Goal: Information Seeking & Learning: Check status

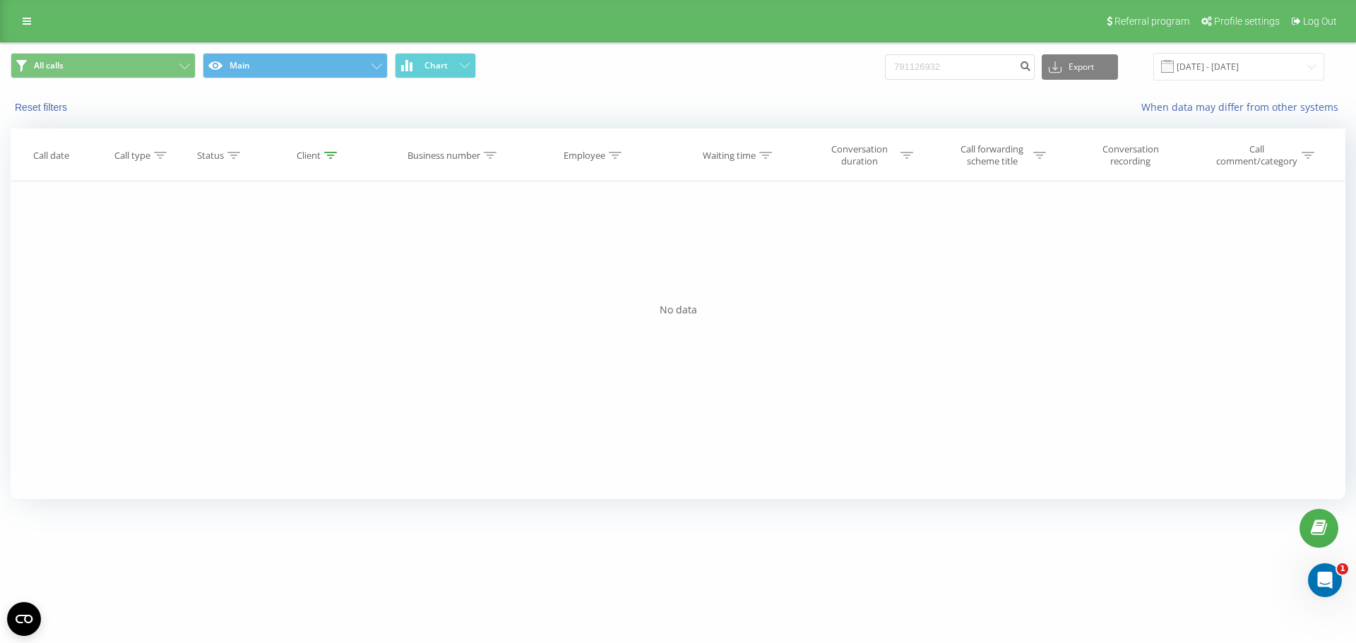
click at [618, 78] on span "All calls Main Chart" at bounding box center [339, 67] width 657 height 28
click at [984, 71] on input "791126932" at bounding box center [960, 66] width 150 height 25
paste input "48513857436"
type input "48513857436"
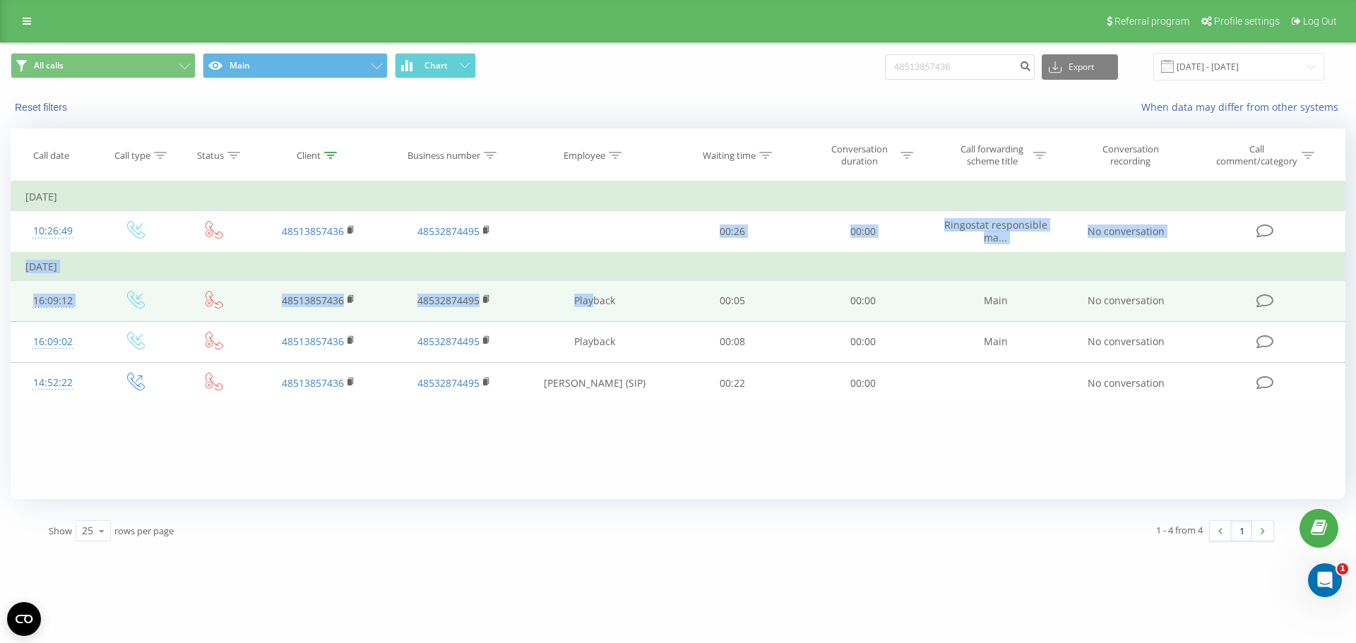
drag, startPoint x: 488, startPoint y: 238, endPoint x: 598, endPoint y: 316, distance: 135.2
click at [598, 301] on tbody "[DATE] 10:26:49 48513857436 48532874495 00:26 00:00 Ringostat responsible ma...…" at bounding box center [678, 293] width 1334 height 221
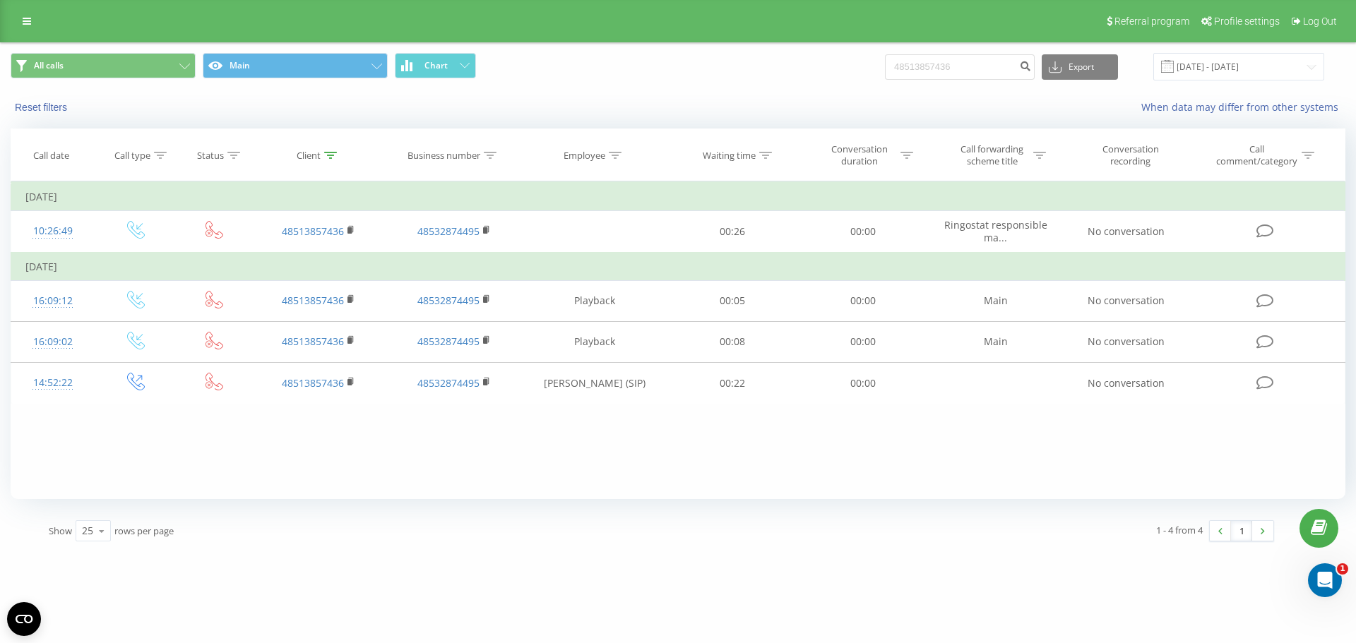
click at [610, 481] on div "Filter by condition Equal Enter value Cancel OK Filter by condition Equal Enter…" at bounding box center [678, 340] width 1334 height 318
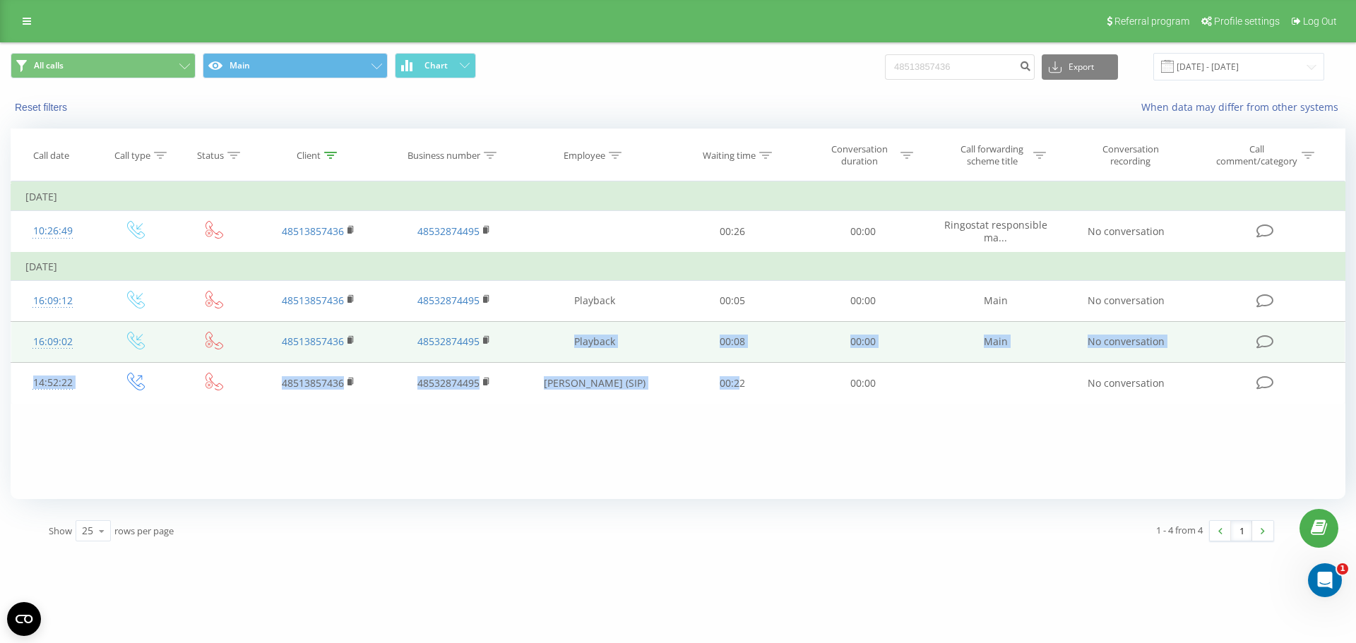
click at [556, 351] on tbody "[DATE] 10:26:49 48513857436 48532874495 00:26 00:00 Ringostat responsible ma...…" at bounding box center [678, 293] width 1334 height 221
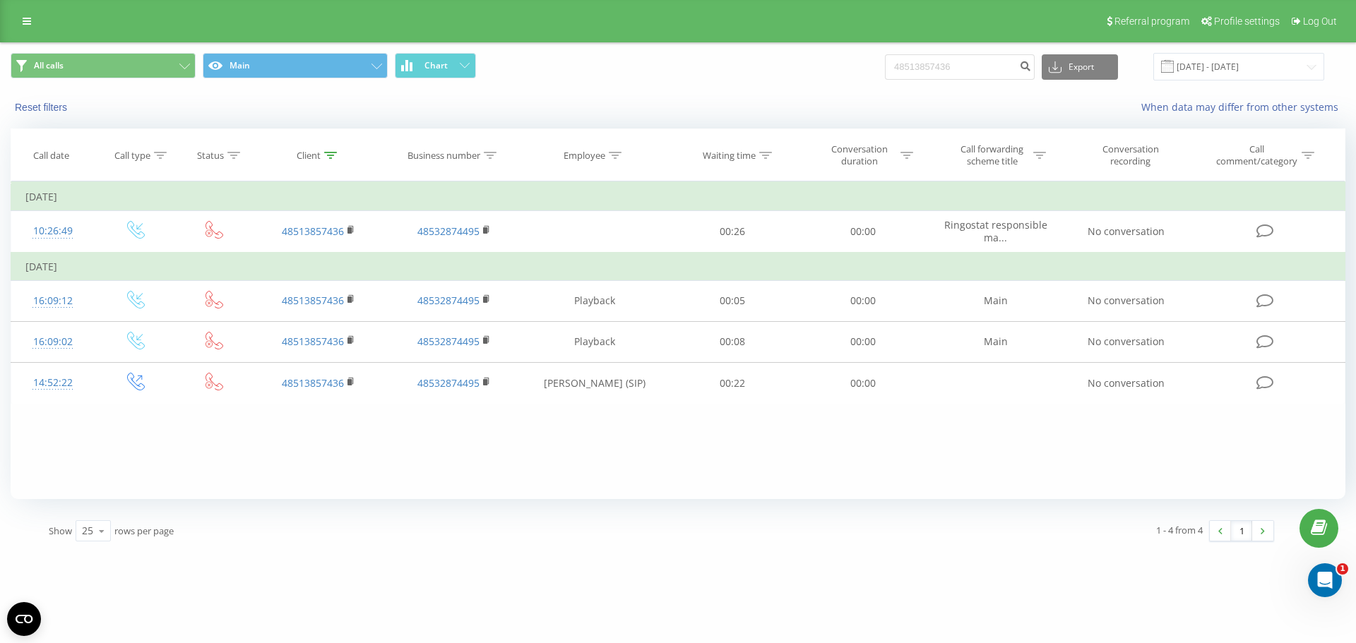
click at [1214, 477] on div "Filter by condition Equal Enter value Cancel OK Filter by condition Equal Enter…" at bounding box center [678, 340] width 1334 height 318
drag, startPoint x: 798, startPoint y: 318, endPoint x: 1240, endPoint y: 417, distance: 452.9
click at [1240, 417] on div "Filter by condition Equal Enter value Cancel OK Filter by condition Equal Enter…" at bounding box center [678, 340] width 1334 height 318
click at [979, 76] on input "48513857436" at bounding box center [960, 66] width 150 height 25
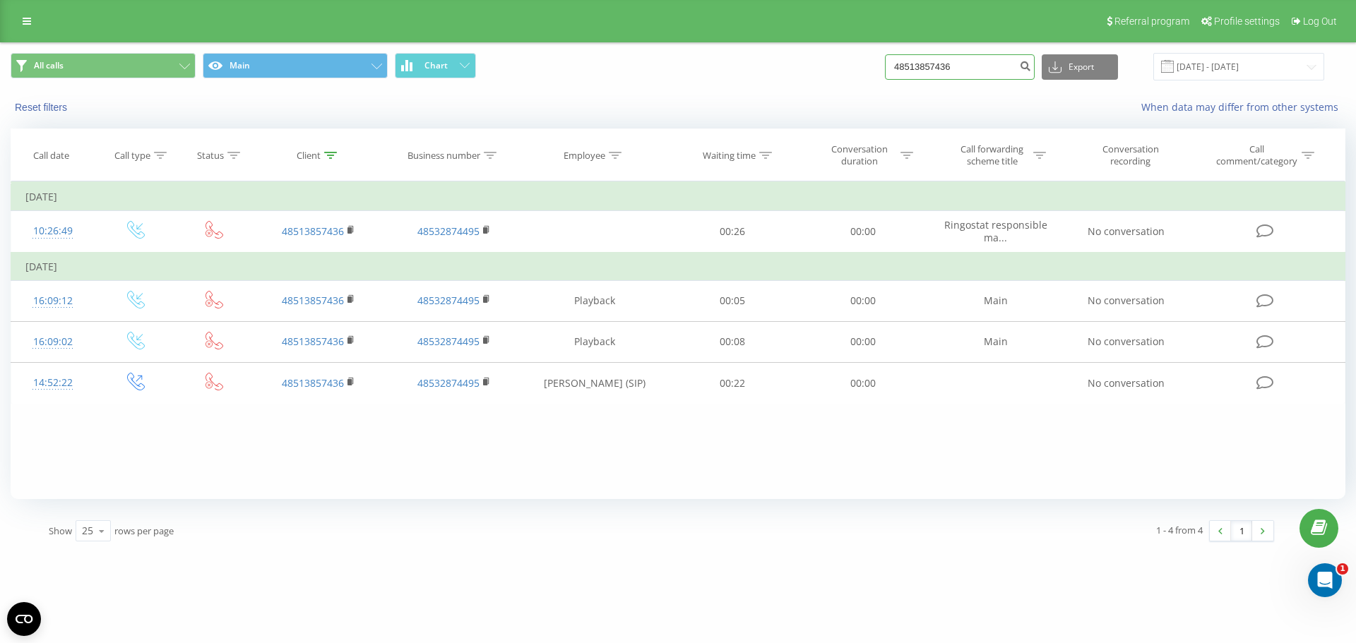
paste input "7232222"
type input "723222236"
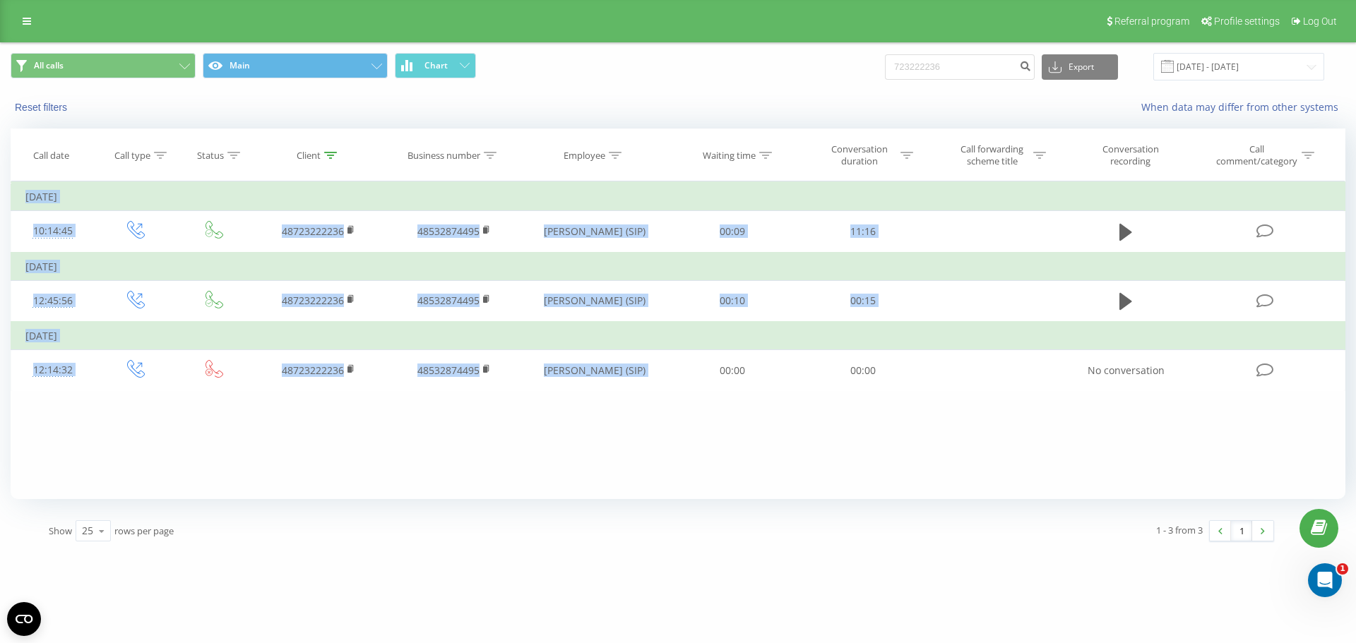
drag, startPoint x: 666, startPoint y: 373, endPoint x: 285, endPoint y: 432, distance: 385.7
click at [285, 431] on div "Filter by condition Equal Enter value Cancel OK Filter by condition Equal Enter…" at bounding box center [678, 340] width 1334 height 318
click at [286, 432] on div "Filter by condition Equal Enter value Cancel OK Filter by condition Equal Enter…" at bounding box center [678, 340] width 1334 height 318
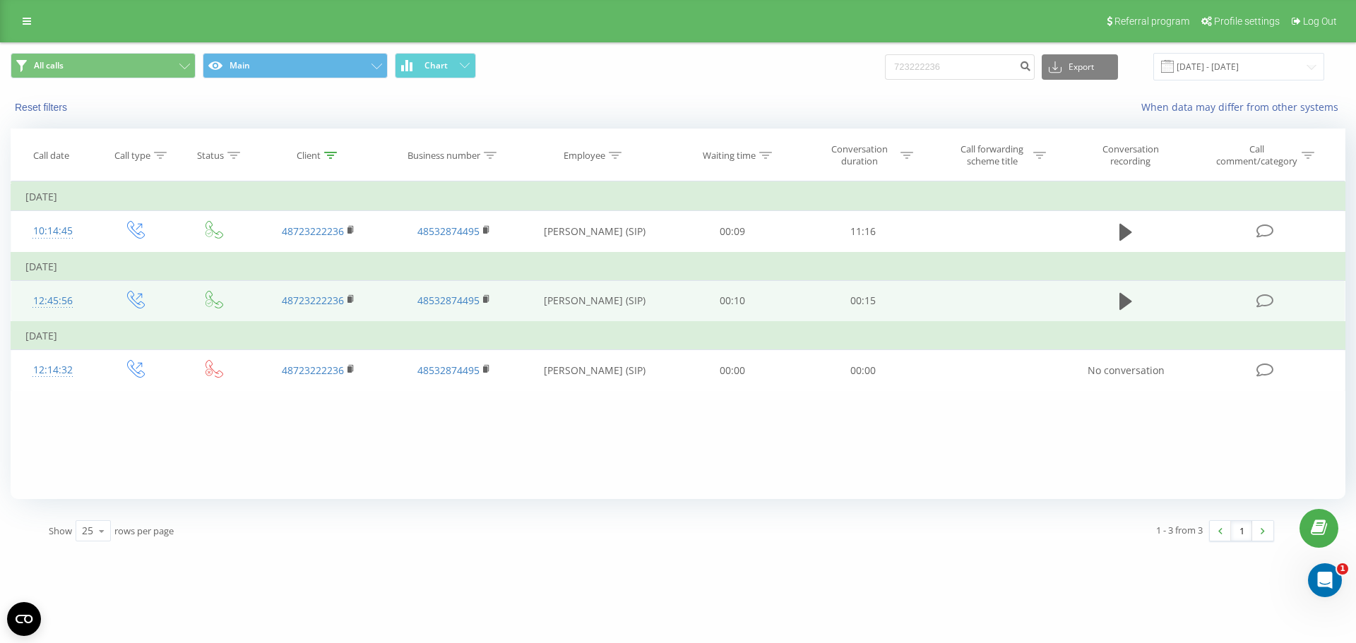
drag, startPoint x: 681, startPoint y: 280, endPoint x: 989, endPoint y: 301, distance: 308.6
click at [989, 301] on tbody "Today 10:14:45 48723222236 48532874495 Nicolas Fiorello (SIP) 00:09 11:16 Thurs…" at bounding box center [678, 287] width 1334 height 208
click at [989, 301] on td at bounding box center [996, 301] width 136 height 42
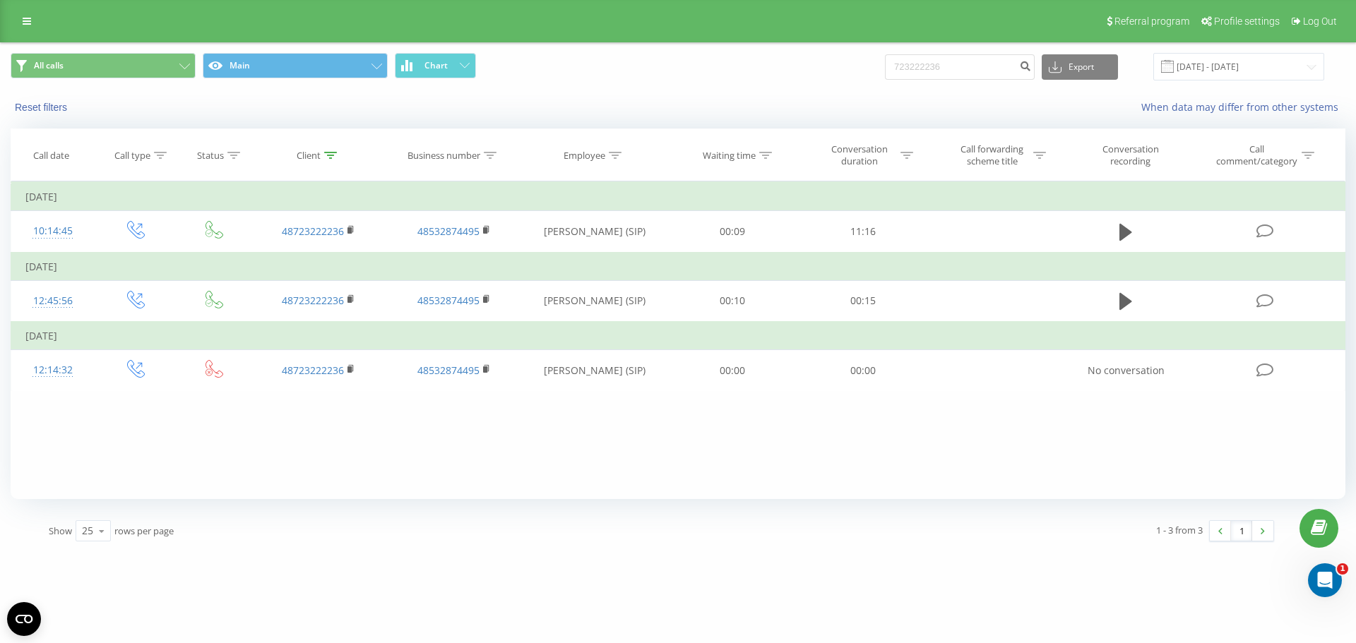
drag, startPoint x: 975, startPoint y: 297, endPoint x: 971, endPoint y: 271, distance: 25.7
click at [971, 271] on tbody "Today 10:14:45 48723222236 48532874495 Nicolas Fiorello (SIP) 00:09 11:16 Thurs…" at bounding box center [678, 287] width 1334 height 208
drag, startPoint x: 883, startPoint y: 483, endPoint x: 902, endPoint y: 440, distance: 47.1
click at [884, 483] on div "Filter by condition Equal Enter value Cancel OK Filter by condition Equal Enter…" at bounding box center [678, 340] width 1334 height 318
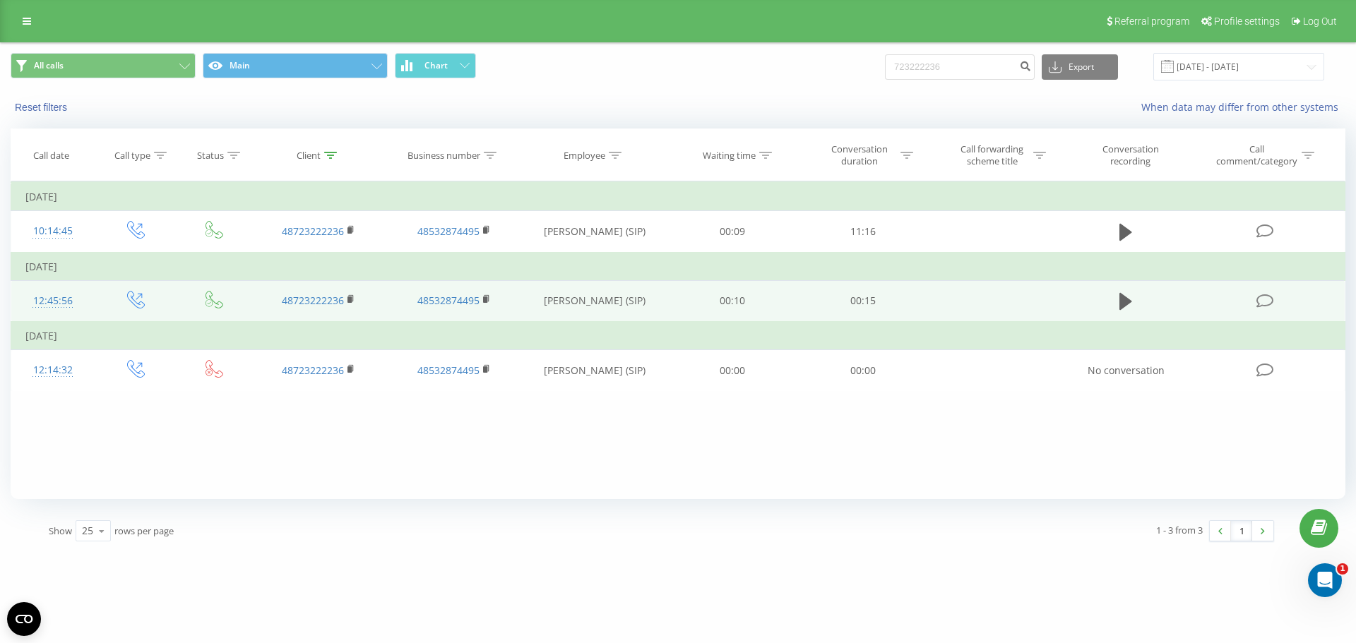
drag, startPoint x: 919, startPoint y: 384, endPoint x: 851, endPoint y: 321, distance: 92.9
click at [776, 269] on tbody "Today 10:14:45 48723222236 48532874495 Nicolas Fiorello (SIP) 00:09 11:16 Thurs…" at bounding box center [678, 287] width 1334 height 208
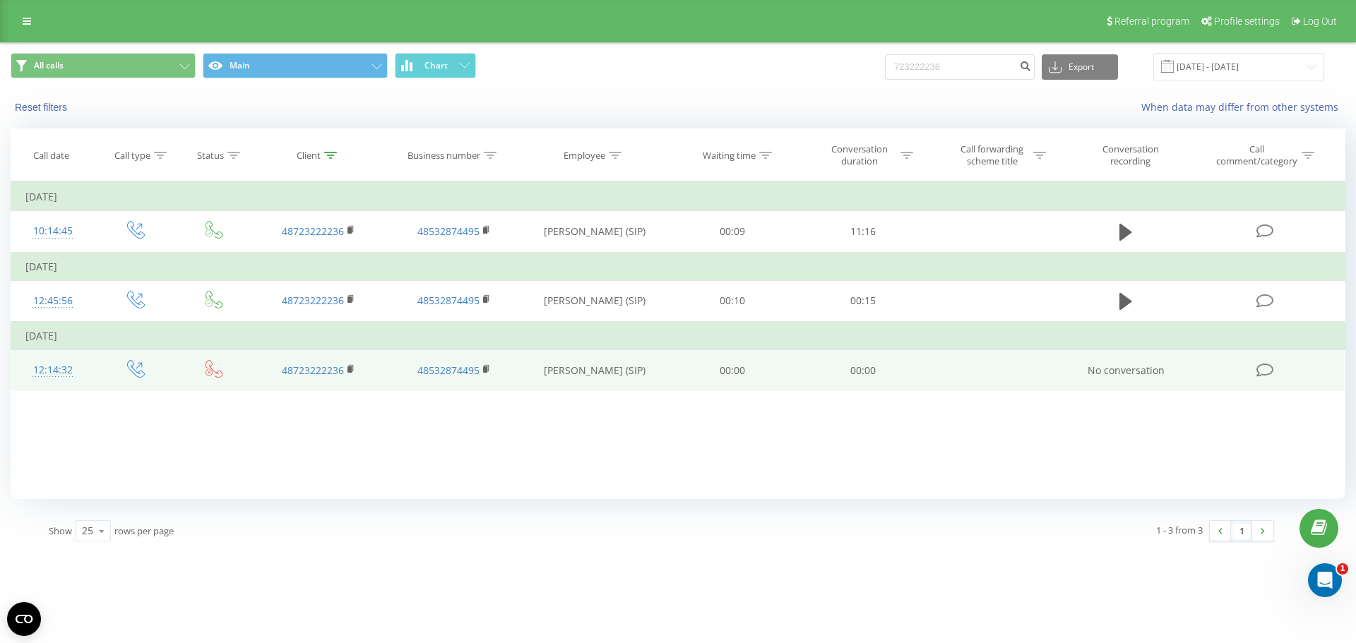
click at [896, 385] on td "00:00" at bounding box center [862, 370] width 130 height 41
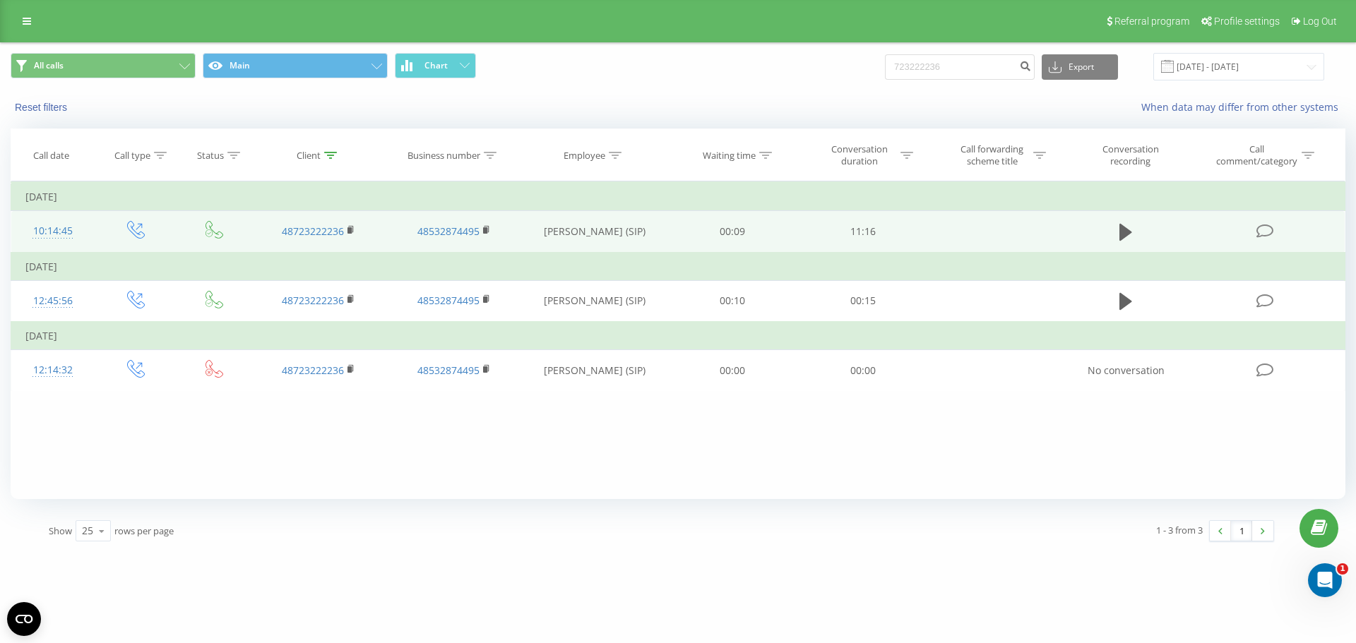
drag, startPoint x: 877, startPoint y: 238, endPoint x: 635, endPoint y: 213, distance: 242.8
click at [635, 213] on tr "10:14:45 48723222236 48532874495 Nicolas Fiorello (SIP) 00:09 11:16" at bounding box center [678, 232] width 1334 height 42
click at [933, 223] on td at bounding box center [996, 232] width 136 height 42
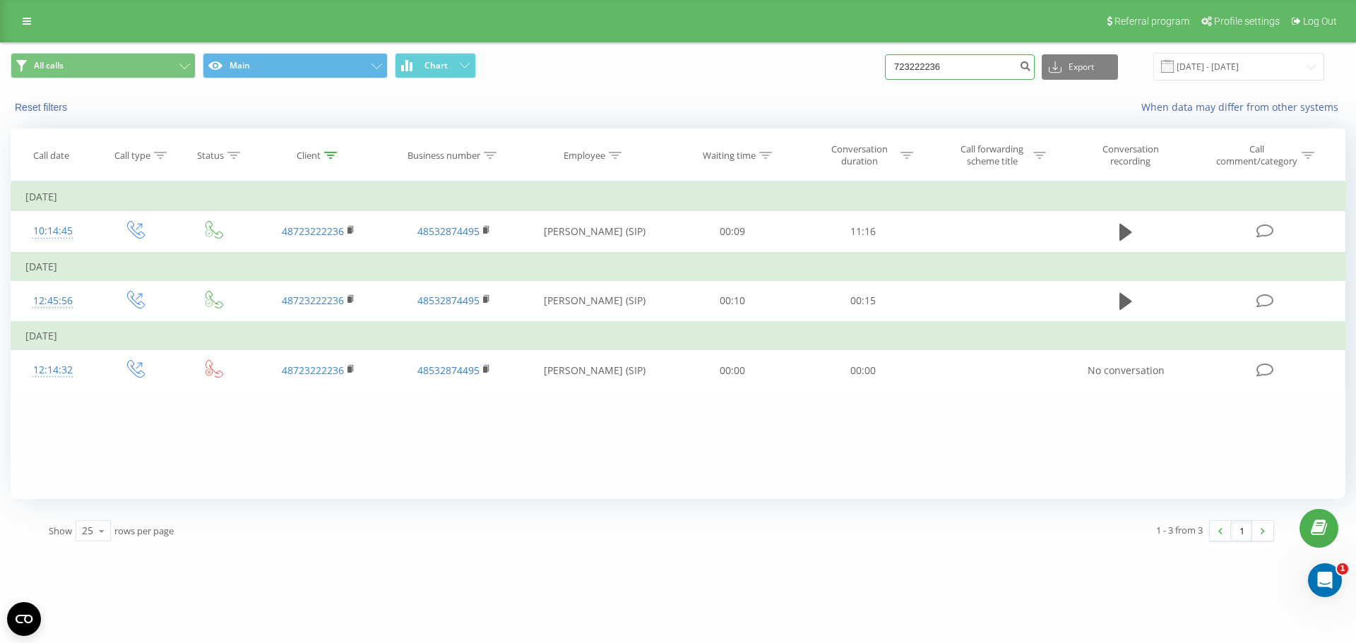
click at [1003, 66] on input "723222236" at bounding box center [960, 66] width 150 height 25
paste input "883625735"
type input "883625735"
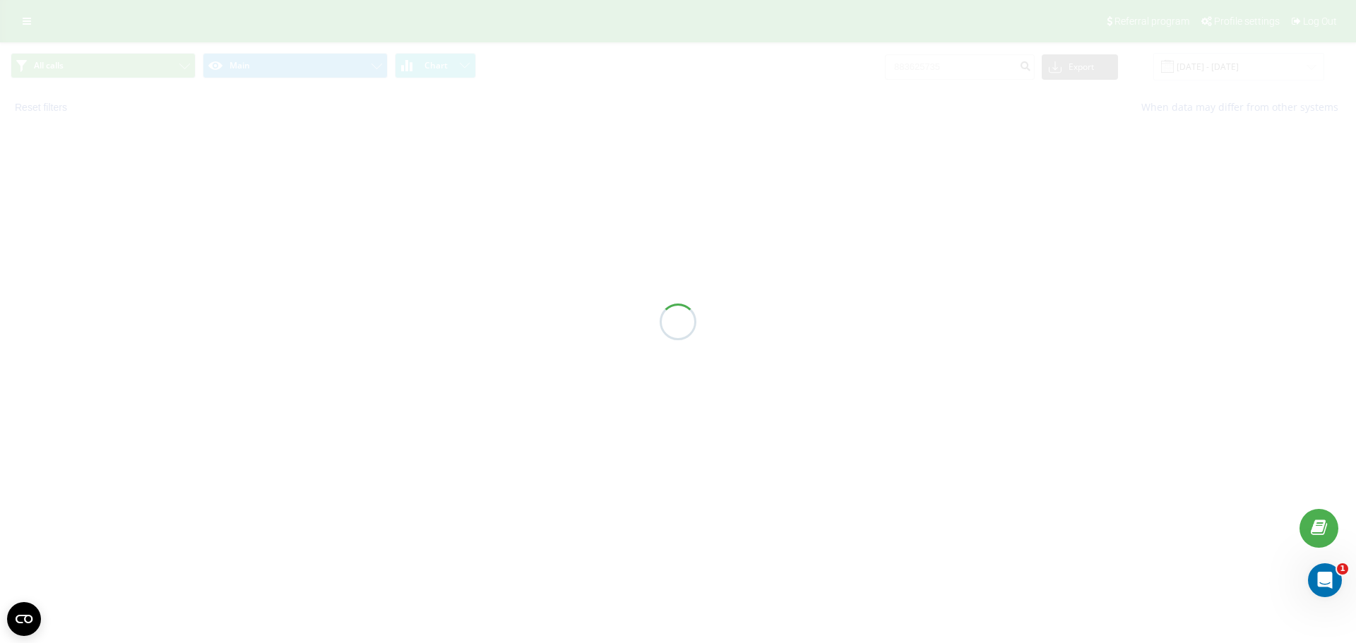
drag, startPoint x: 1007, startPoint y: 58, endPoint x: 928, endPoint y: 60, distance: 79.8
click at [928, 60] on div "All calls Main Chart 883625735 Export .csv .xls .xlsx 23.06.2025 - 23.09.2025 R…" at bounding box center [678, 83] width 1356 height 83
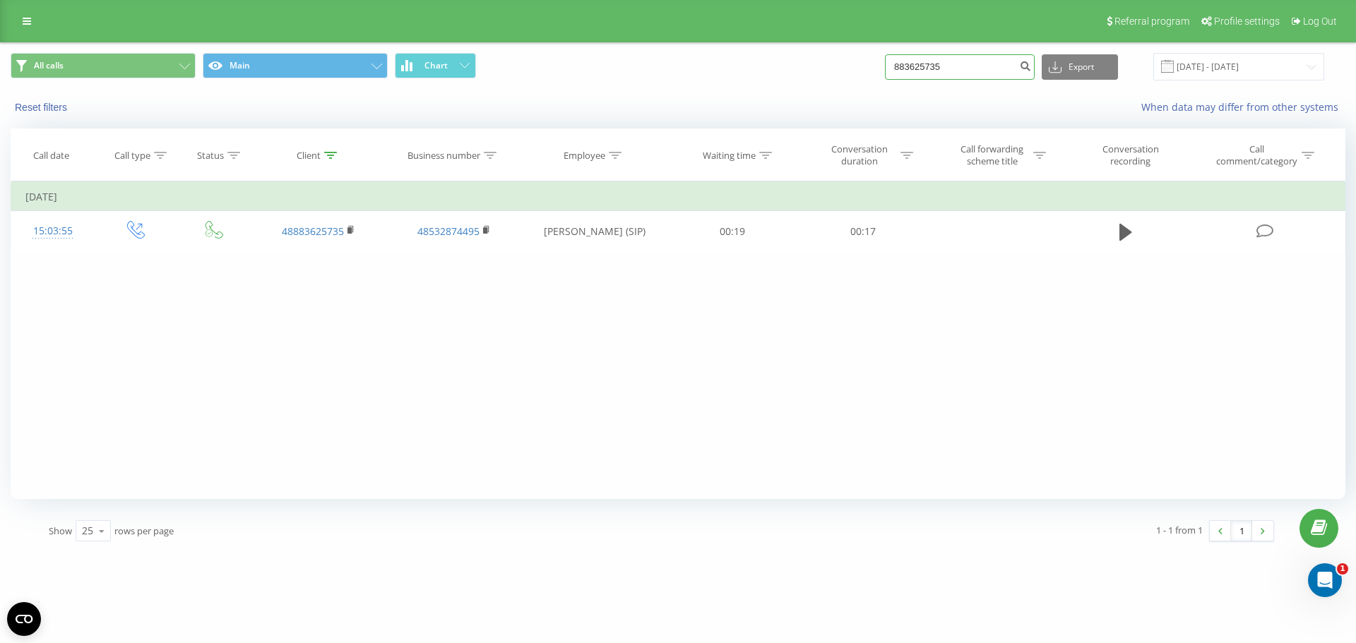
click at [927, 74] on input "883625735" at bounding box center [960, 66] width 150 height 25
click at [972, 70] on input "883625735" at bounding box center [960, 66] width 150 height 25
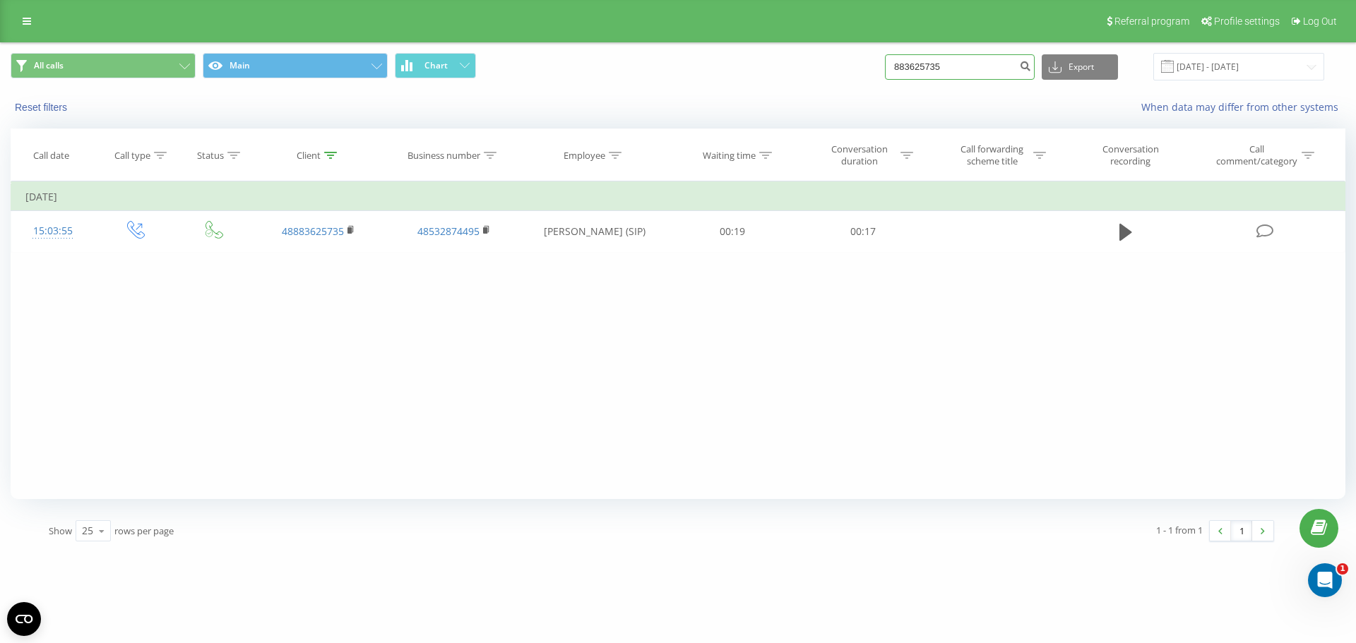
click at [964, 69] on input "883625735" at bounding box center [960, 66] width 150 height 25
click at [962, 71] on input "883625735" at bounding box center [960, 66] width 150 height 25
click at [957, 75] on input "883625735" at bounding box center [960, 66] width 150 height 25
click at [956, 75] on input "883625735" at bounding box center [960, 66] width 150 height 25
click at [958, 68] on input "883625735" at bounding box center [960, 66] width 150 height 25
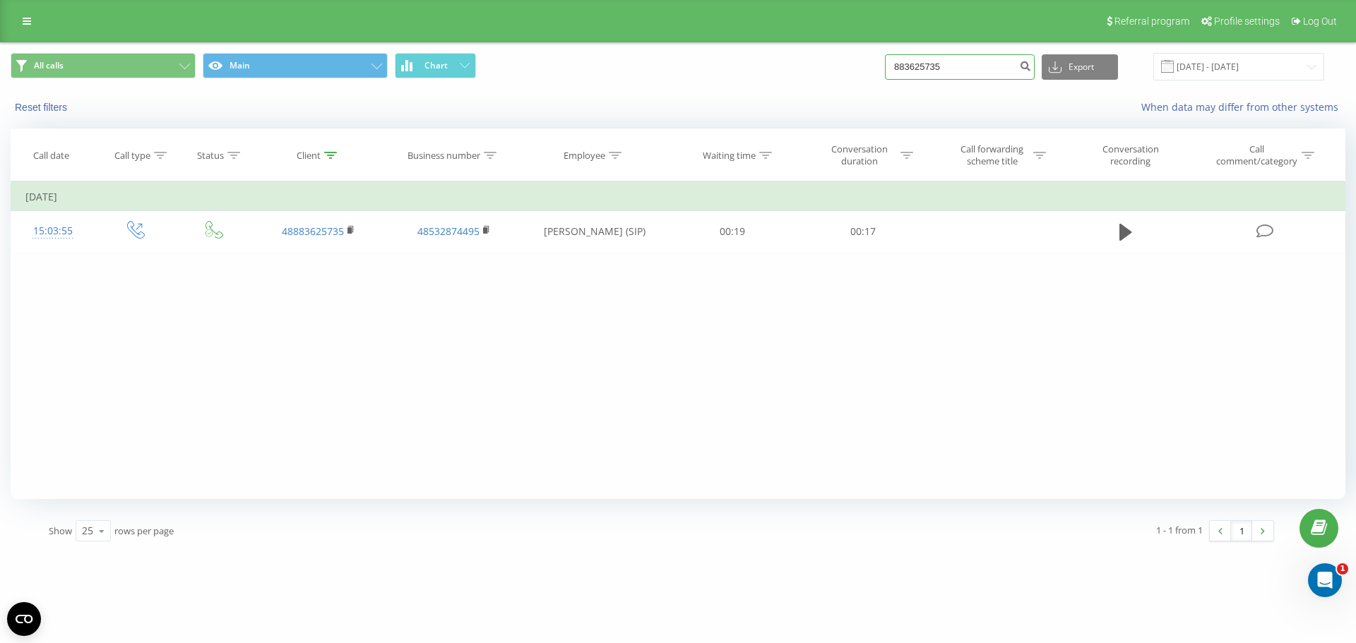
click at [958, 68] on input "883625735" at bounding box center [960, 66] width 150 height 25
click at [930, 69] on input "883625735" at bounding box center [960, 66] width 150 height 25
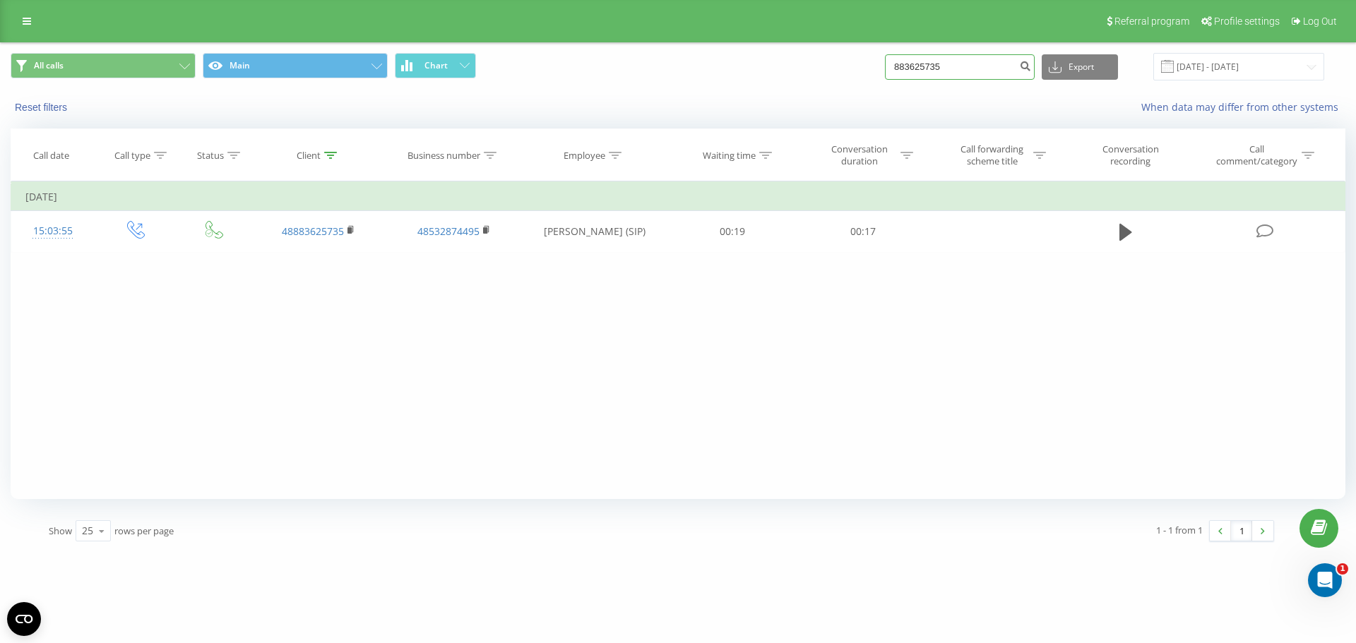
click at [991, 60] on input "883625735" at bounding box center [960, 66] width 150 height 25
click at [988, 62] on input "883625735" at bounding box center [960, 66] width 150 height 25
click at [989, 66] on input "883625735" at bounding box center [960, 66] width 150 height 25
click at [941, 59] on input "883625735" at bounding box center [960, 66] width 150 height 25
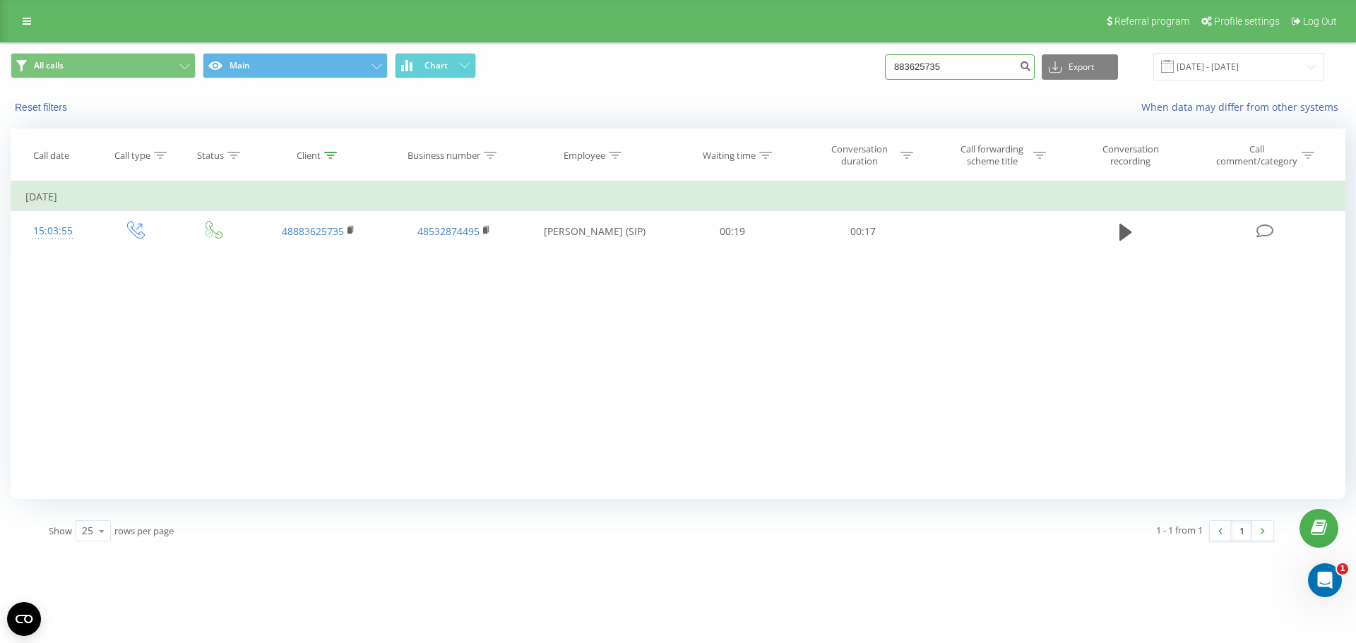
click at [940, 59] on input "883625735" at bounding box center [960, 66] width 150 height 25
paste input "697714908"
type input "697714908"
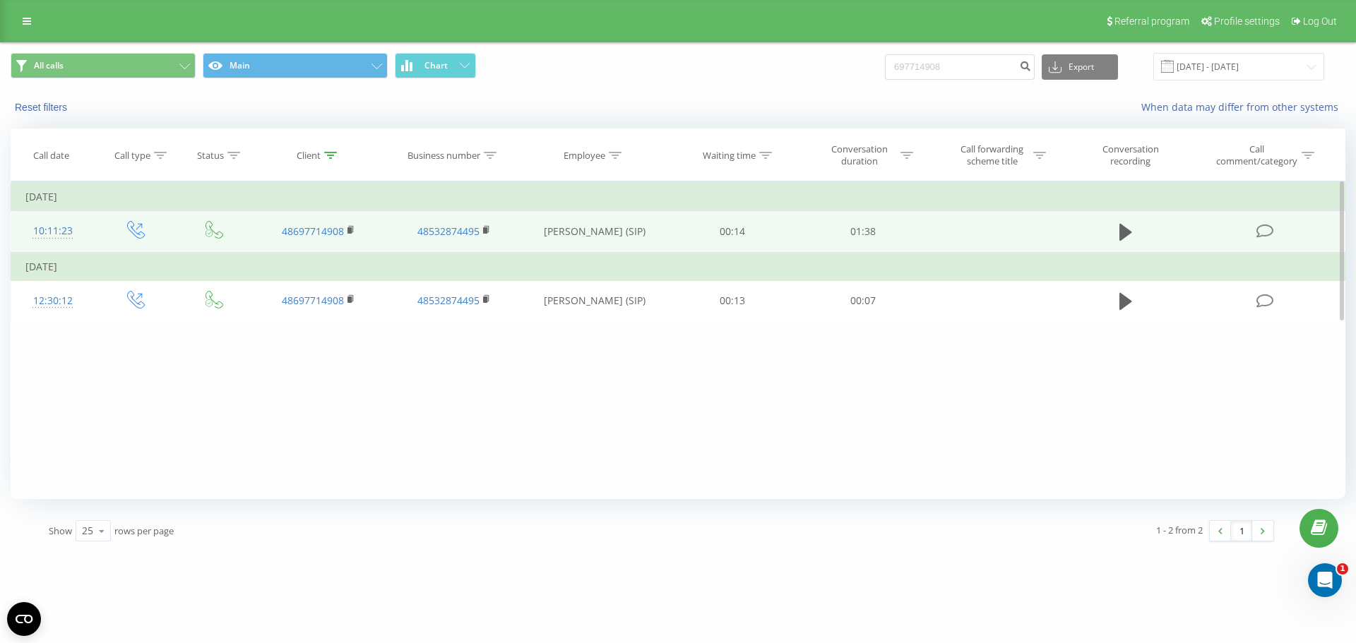
click at [1128, 220] on td at bounding box center [1125, 232] width 125 height 42
click at [1116, 236] on button at bounding box center [1125, 232] width 21 height 21
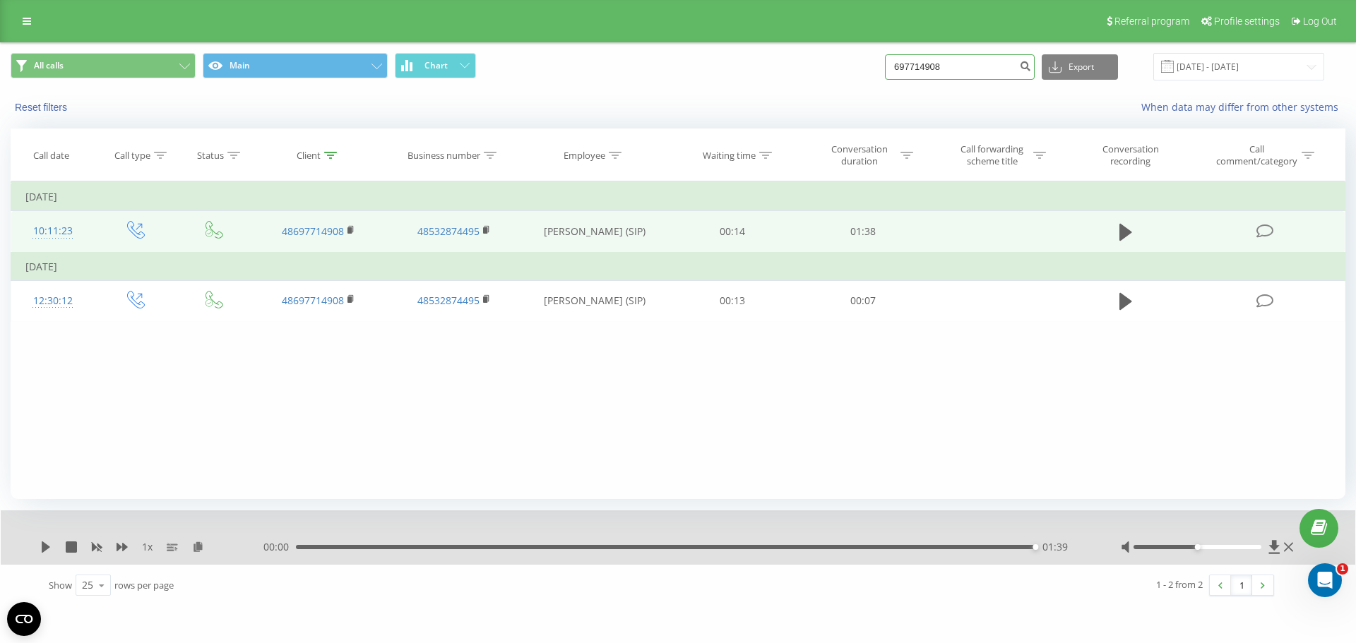
click at [922, 70] on input "697714908" at bounding box center [960, 66] width 150 height 25
paste input "514000333"
type input "514000333"
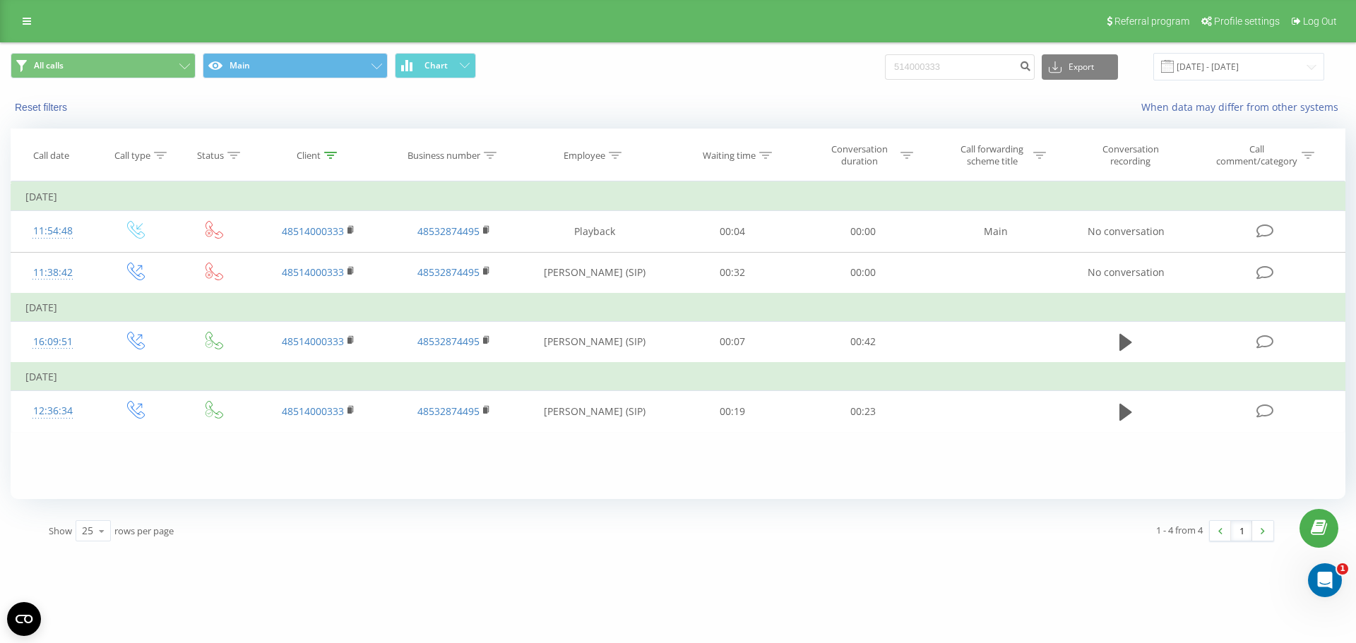
drag, startPoint x: 100, startPoint y: 297, endPoint x: 40, endPoint y: 294, distance: 60.1
click at [40, 294] on td "[DATE]" at bounding box center [678, 308] width 1334 height 28
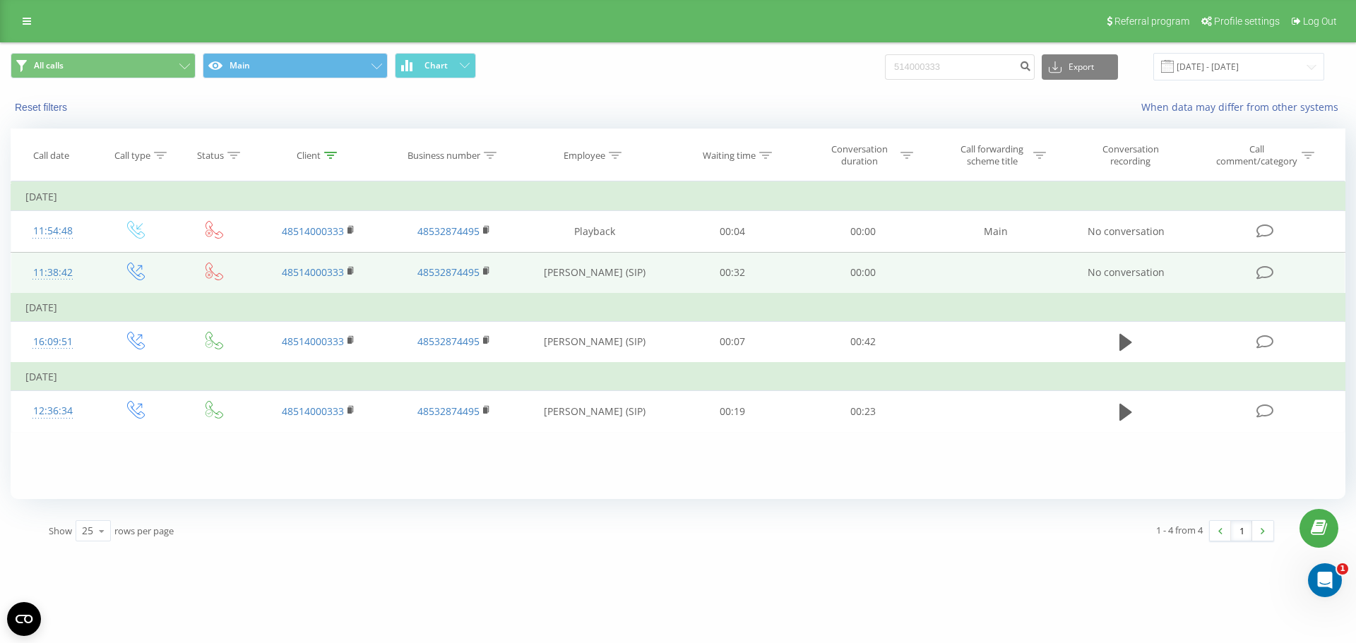
click at [1090, 265] on td "No conversation" at bounding box center [1125, 273] width 125 height 42
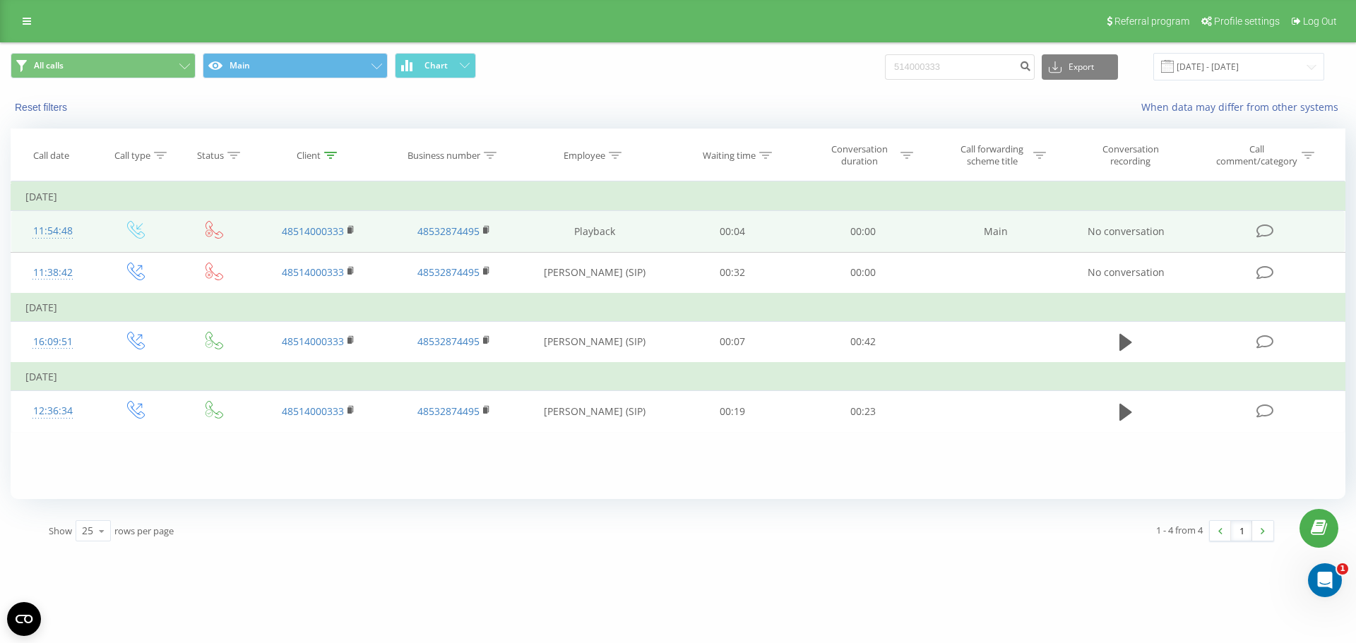
click at [763, 241] on td "00:04" at bounding box center [732, 231] width 130 height 41
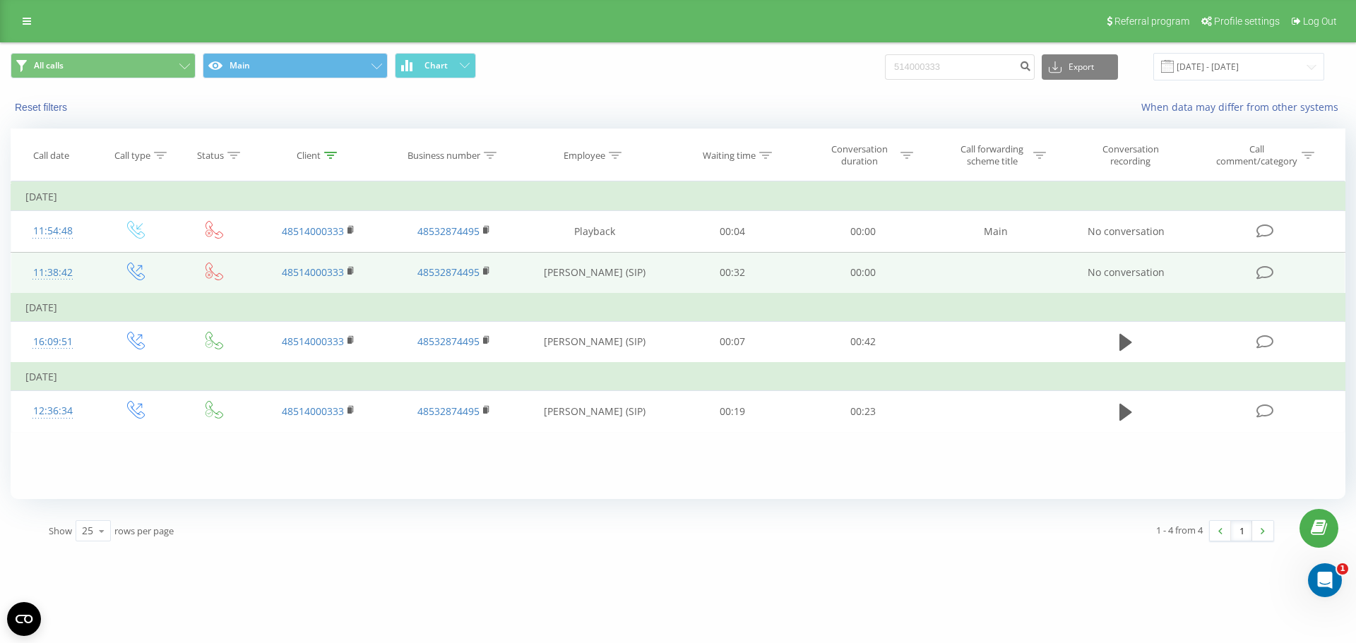
click at [774, 279] on td "00:32" at bounding box center [732, 273] width 130 height 42
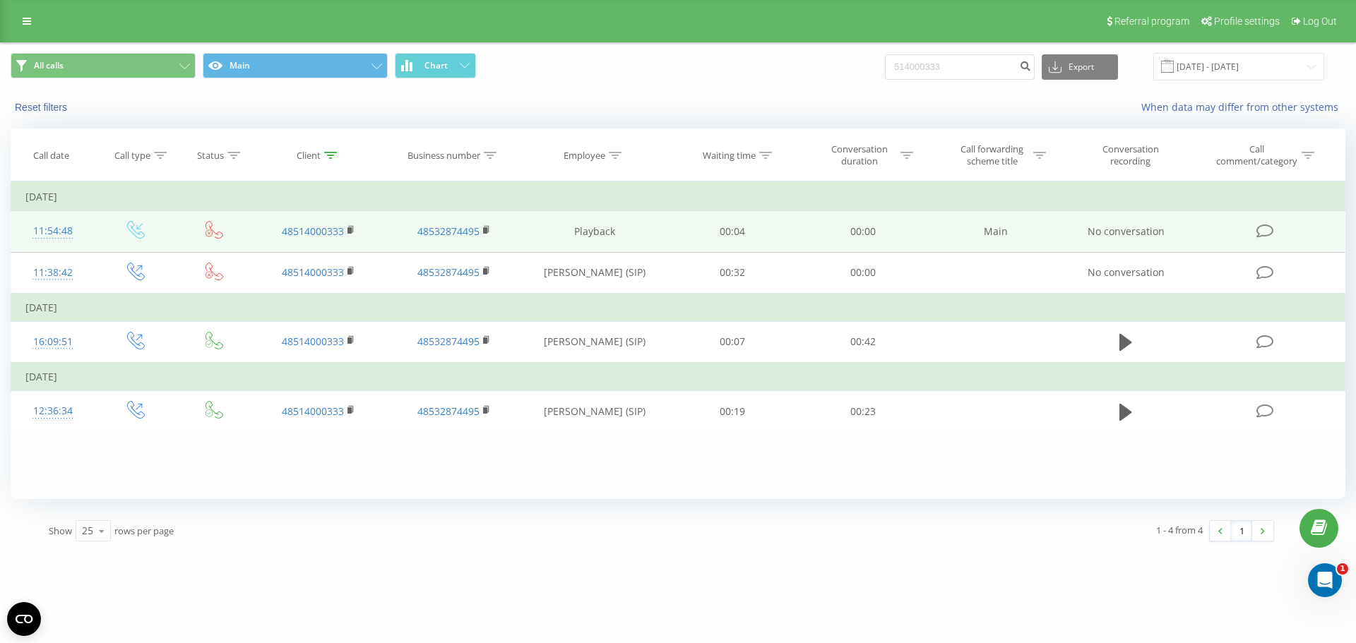
click at [799, 237] on td "00:00" at bounding box center [862, 231] width 130 height 41
drag, startPoint x: 580, startPoint y: 227, endPoint x: 511, endPoint y: 218, distance: 69.8
click at [511, 218] on tr "11:54:48 48514000333 48532874495 Playback 00:04 00:00 Main No conversation" at bounding box center [678, 231] width 1334 height 41
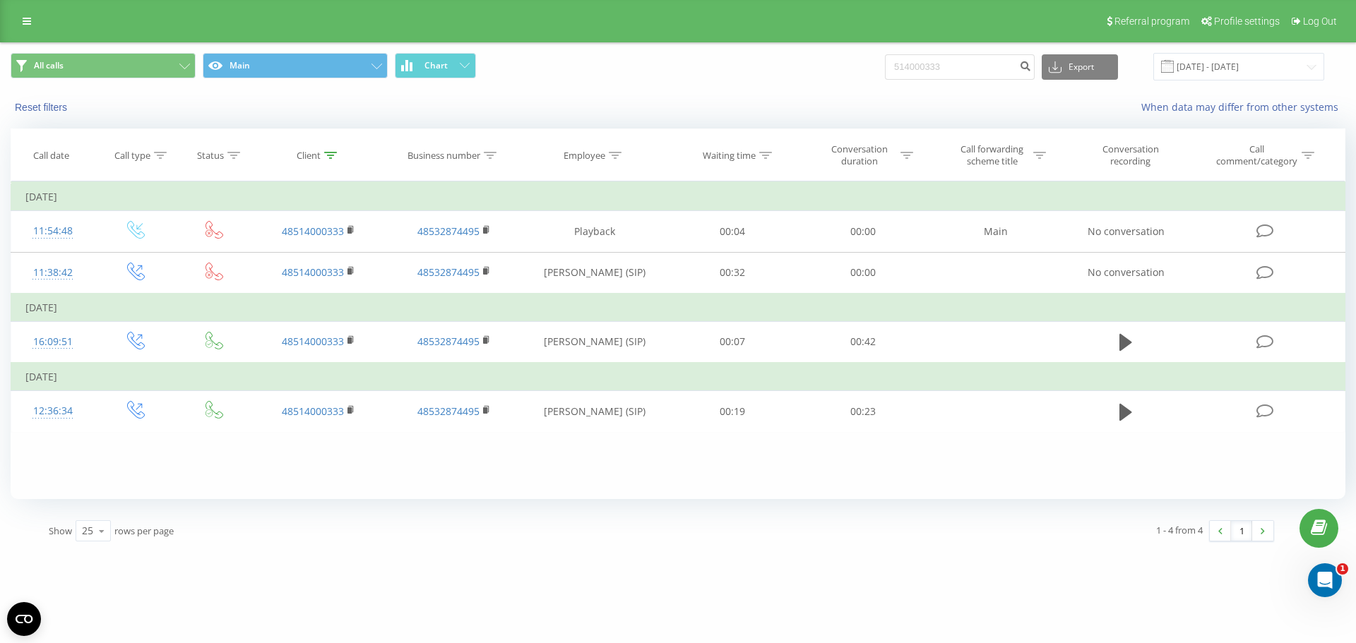
click at [741, 522] on div "1 - 4 from 4 1" at bounding box center [973, 530] width 623 height 41
drag, startPoint x: 1323, startPoint y: 437, endPoint x: 938, endPoint y: 476, distance: 386.7
click at [874, 436] on div "Filter by condition Equal Enter value Cancel OK Filter by condition Equal Enter…" at bounding box center [678, 340] width 1334 height 318
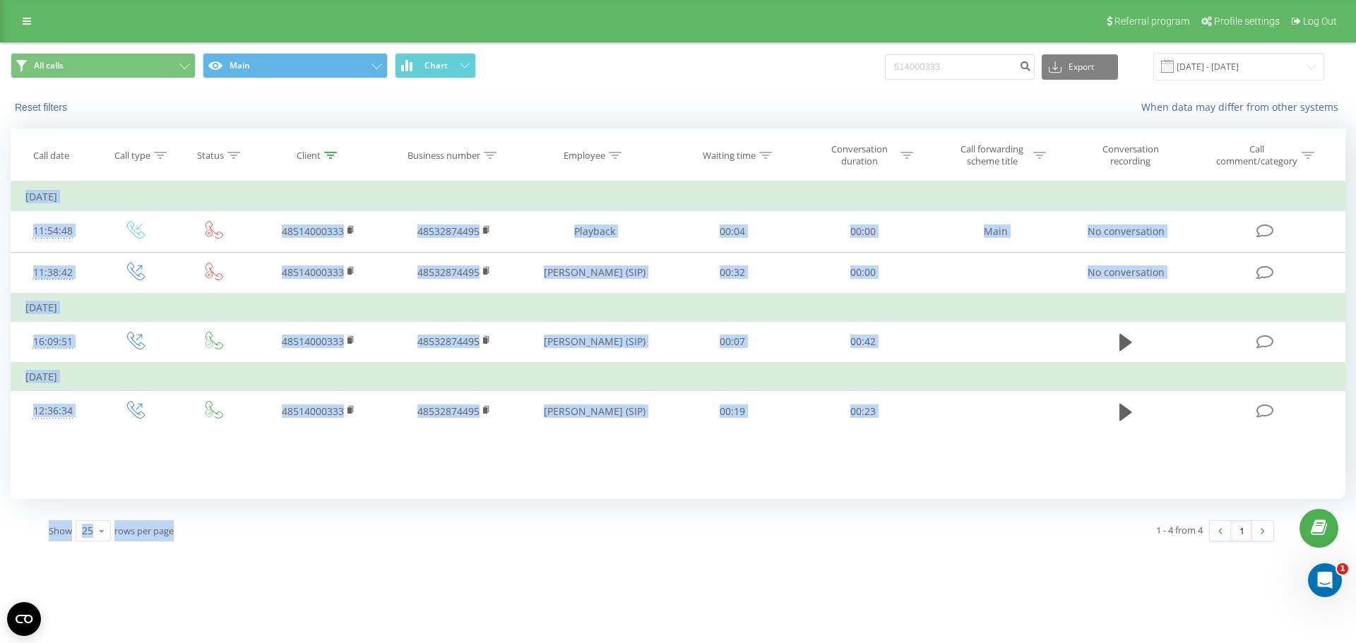
drag, startPoint x: 1096, startPoint y: 482, endPoint x: 876, endPoint y: 554, distance: 232.0
click at [876, 554] on div "[DOMAIN_NAME] 514000333 Projects [DOMAIN_NAME] Dashboard Call center Call log M…" at bounding box center [678, 321] width 1356 height 643
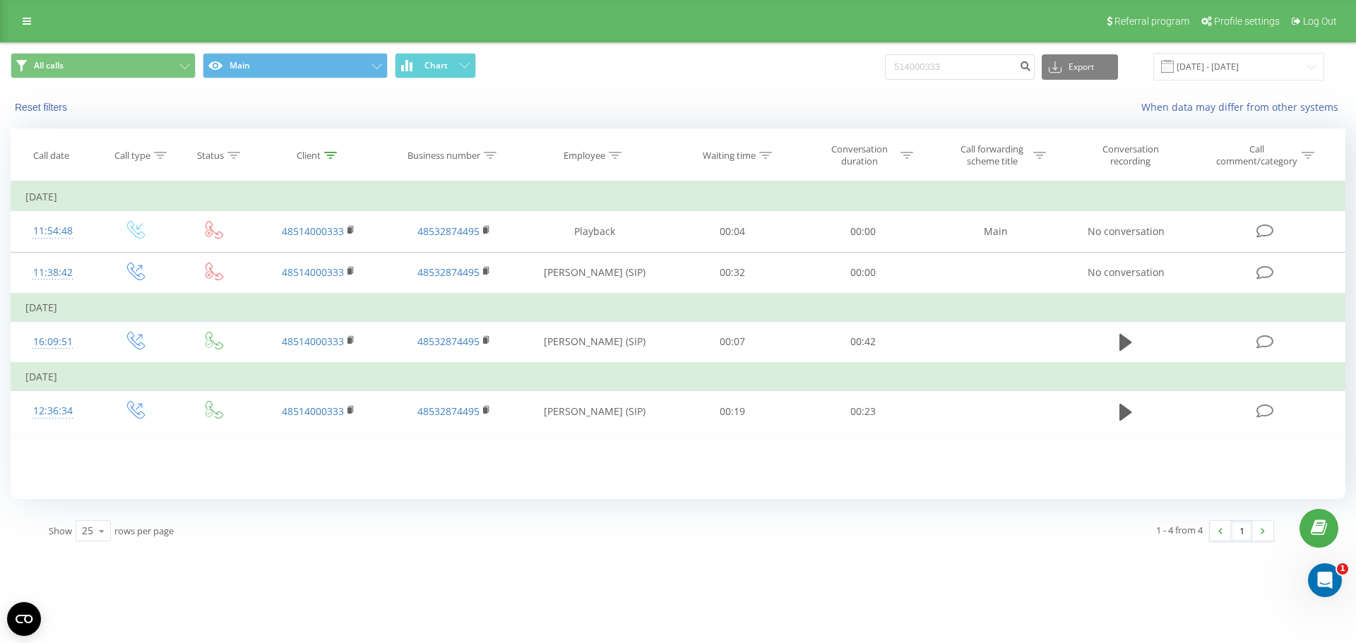
drag, startPoint x: 820, startPoint y: 532, endPoint x: 957, endPoint y: 558, distance: 140.1
click at [957, 558] on div "[DOMAIN_NAME] 514000333 Projects [DOMAIN_NAME] Dashboard Call center Call log M…" at bounding box center [678, 321] width 1356 height 643
drag, startPoint x: 1032, startPoint y: 484, endPoint x: 1236, endPoint y: 458, distance: 205.0
click at [1232, 452] on div "Filter by condition Equal Enter value Cancel OK Filter by condition Equal Enter…" at bounding box center [678, 340] width 1334 height 318
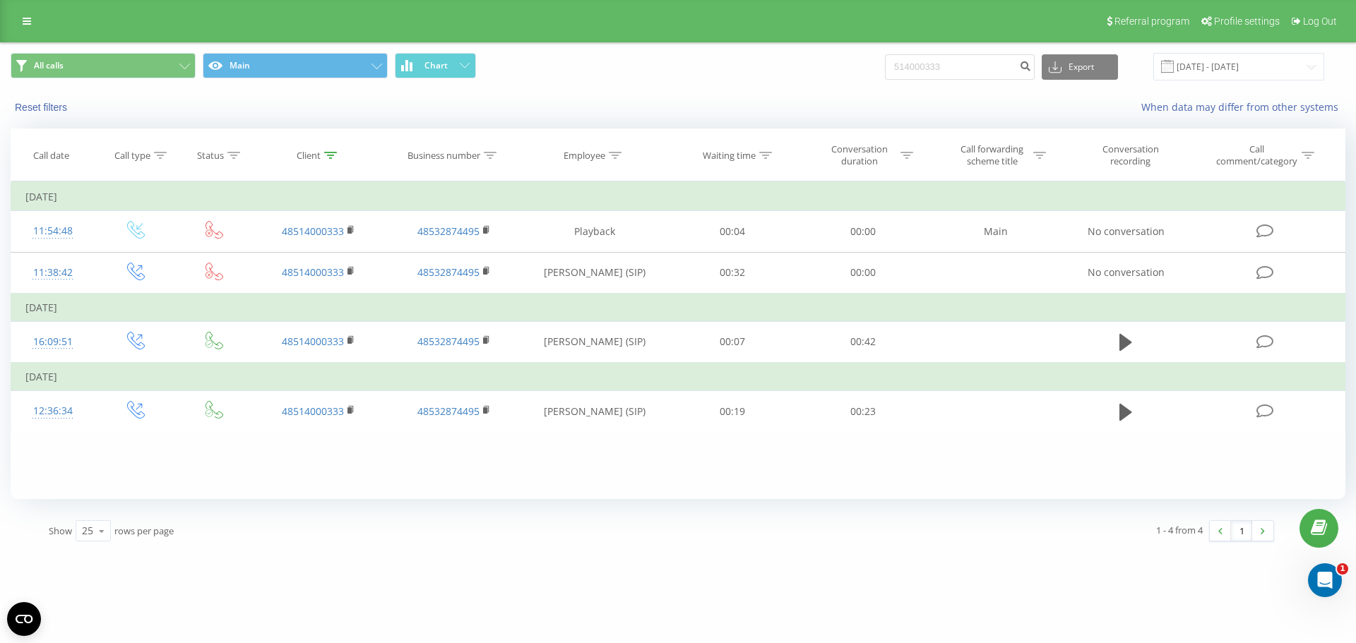
click at [1240, 467] on div "Filter by condition Equal Enter value Cancel OK Filter by condition Equal Enter…" at bounding box center [678, 340] width 1334 height 318
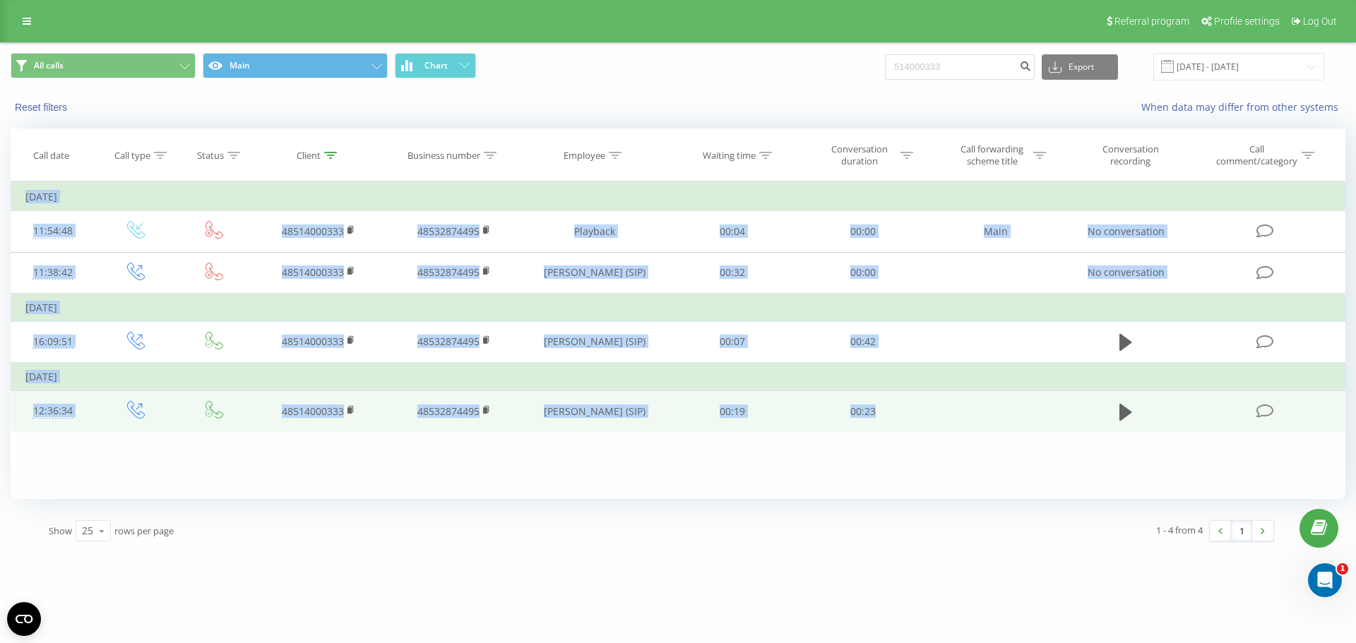
drag, startPoint x: 1240, startPoint y: 464, endPoint x: 928, endPoint y: 417, distance: 314.8
click at [929, 405] on div "Filter by condition Equal Enter value Cancel OK Filter by condition Equal Enter…" at bounding box center [678, 340] width 1334 height 318
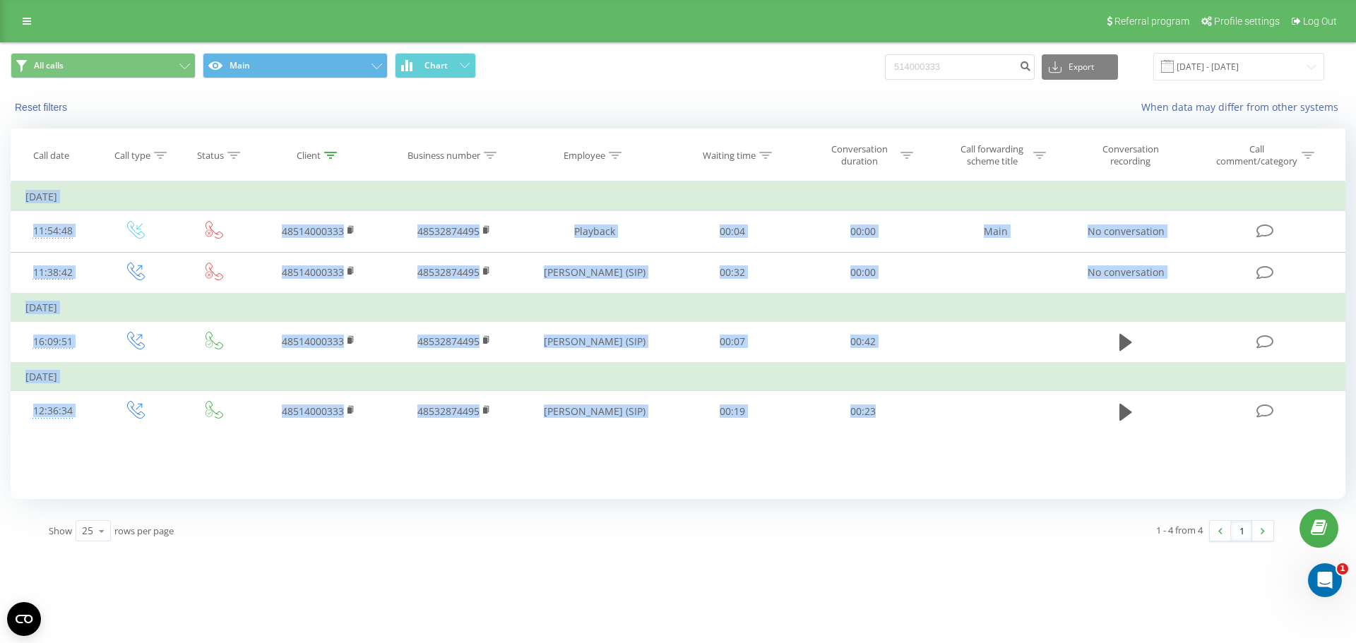
click at [933, 494] on div "Filter by condition Equal Enter value Cancel OK Filter by condition Equal Enter…" at bounding box center [678, 340] width 1334 height 318
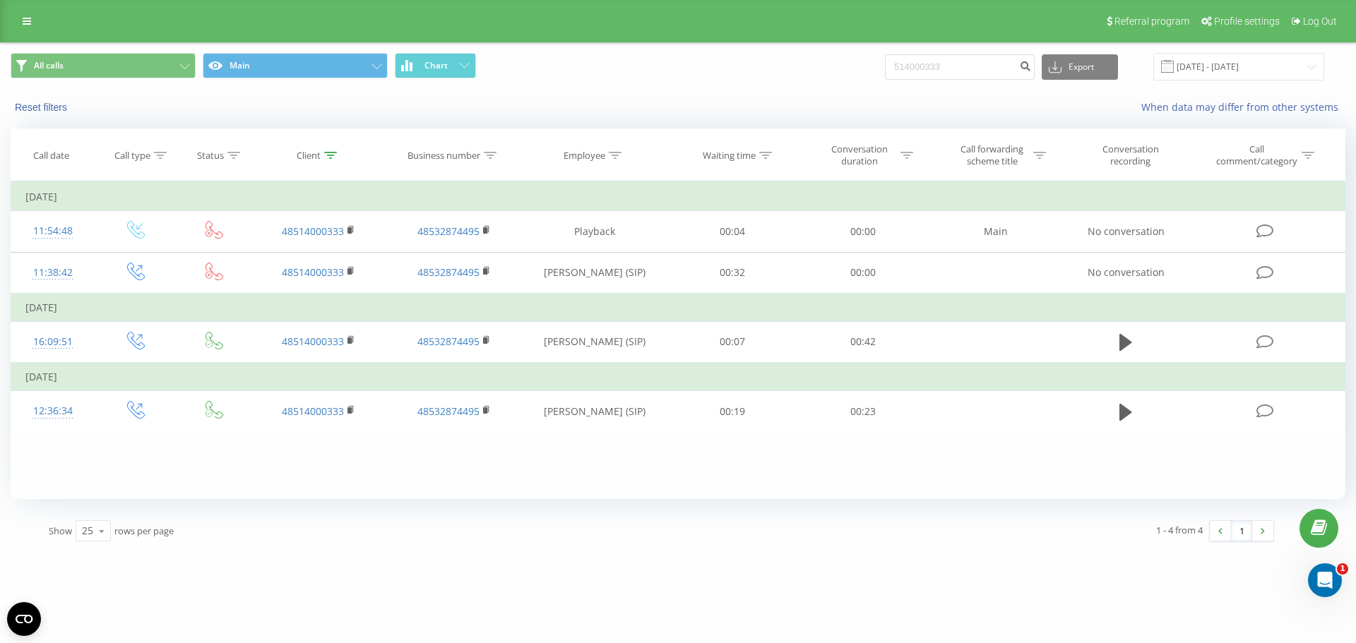
drag, startPoint x: 1226, startPoint y: 468, endPoint x: 445, endPoint y: 483, distance: 781.7
click at [445, 483] on div "Filter by condition Equal Enter value Cancel OK Filter by condition Equal Enter…" at bounding box center [678, 340] width 1334 height 318
